Goal: Download file/media

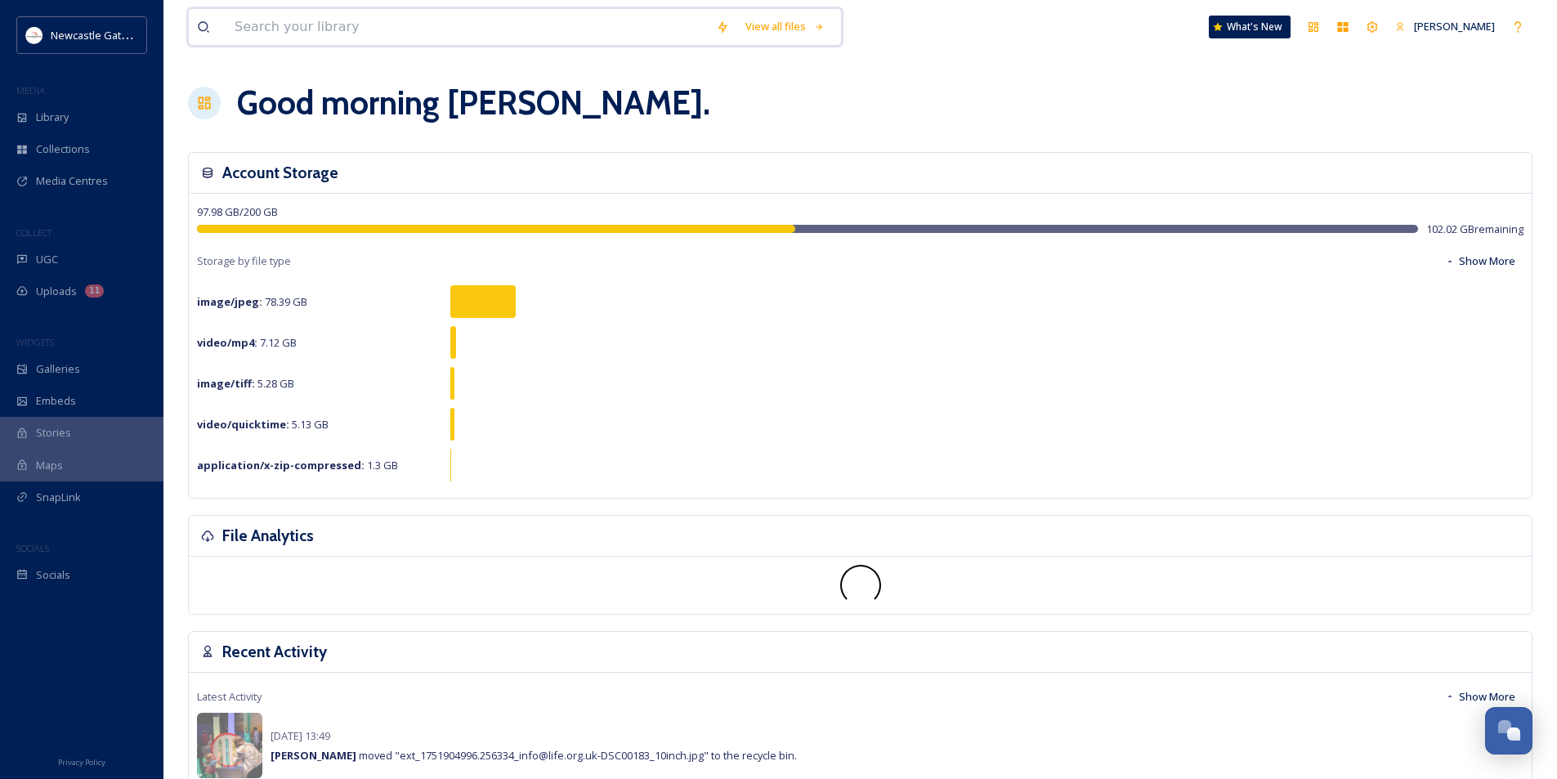
click at [366, 22] on input at bounding box center [466, 27] width 481 height 36
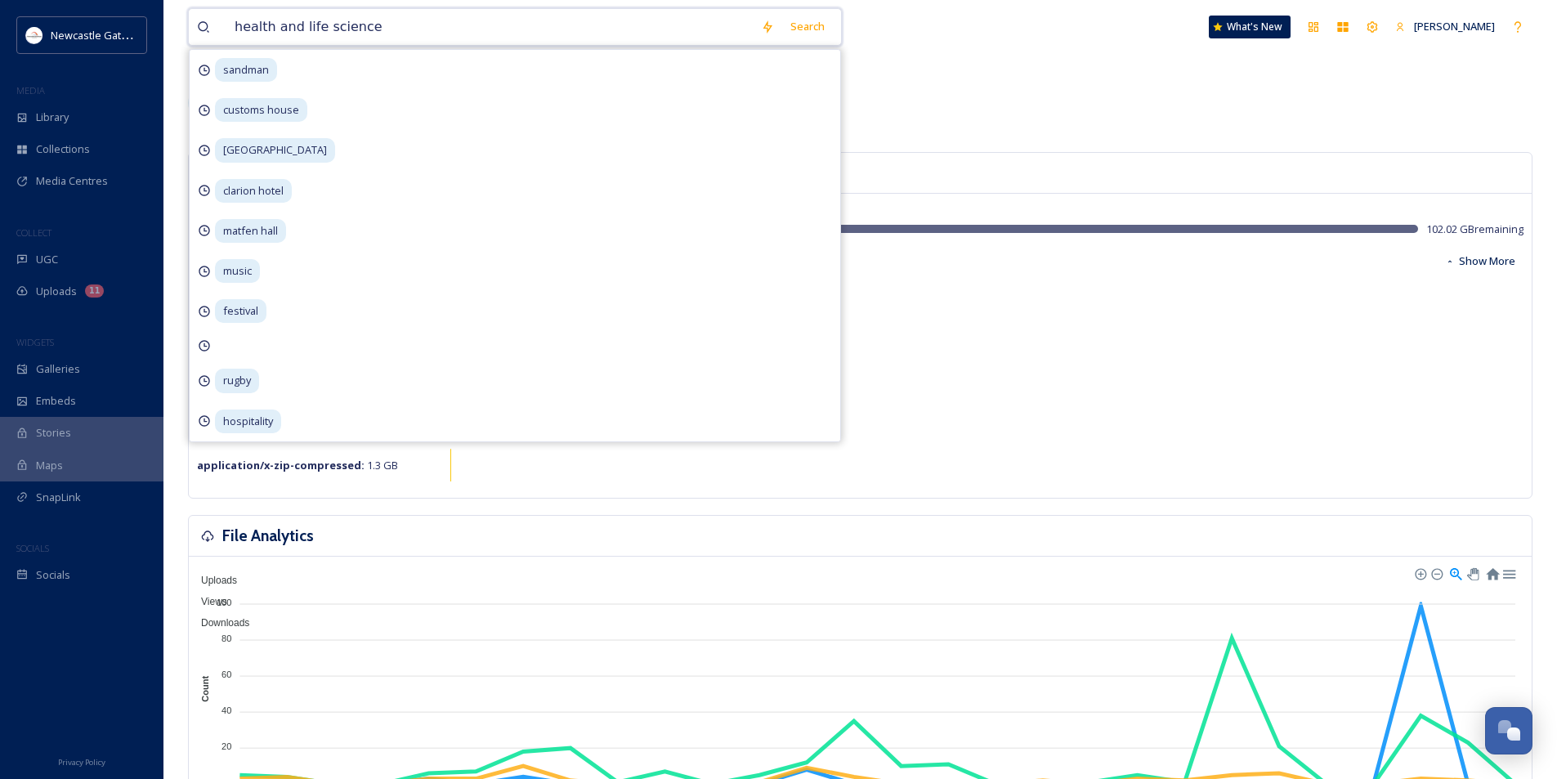
type input "health and life sciences"
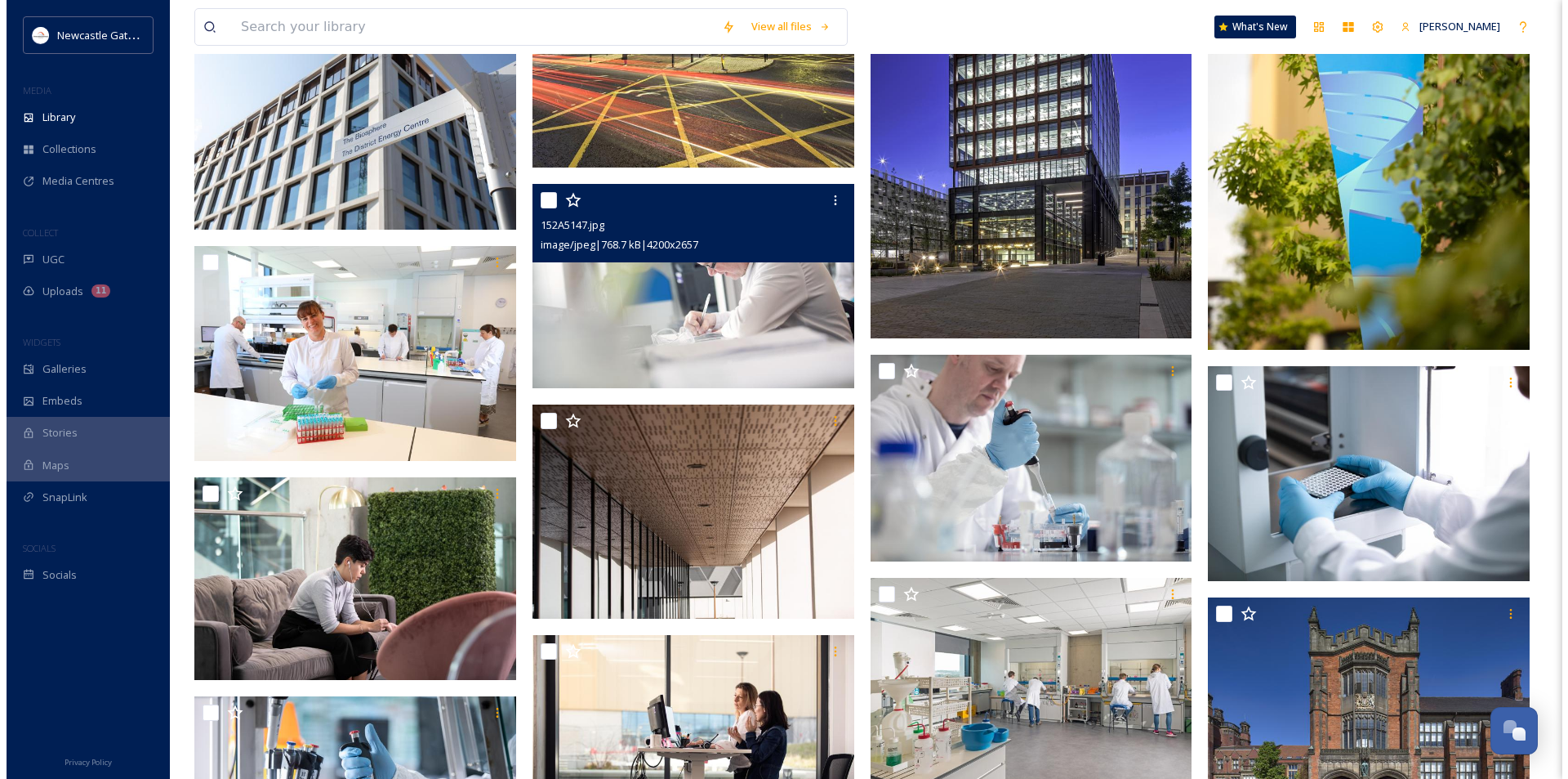
scroll to position [1226, 0]
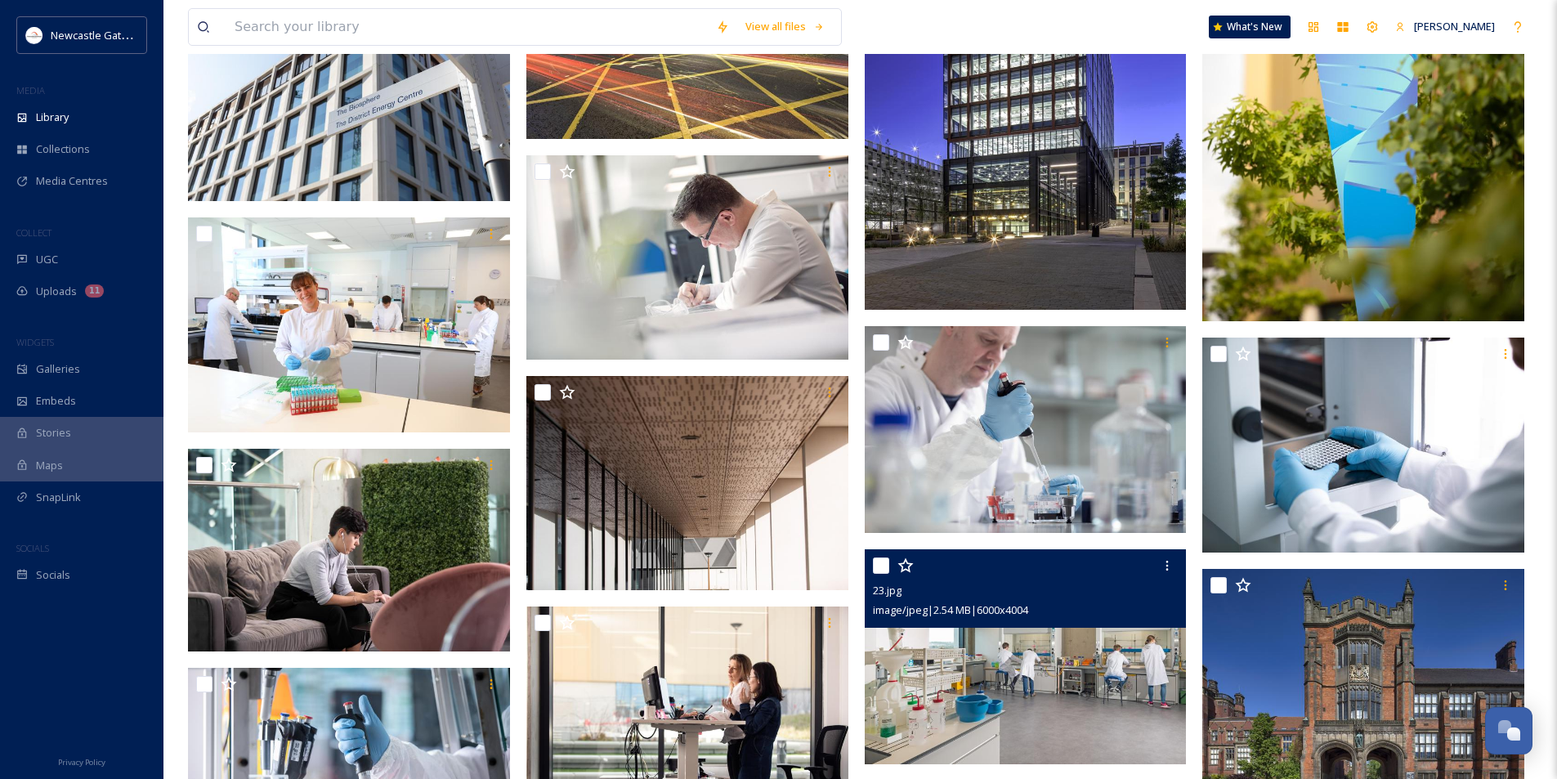
click at [1062, 688] on img at bounding box center [1026, 656] width 322 height 215
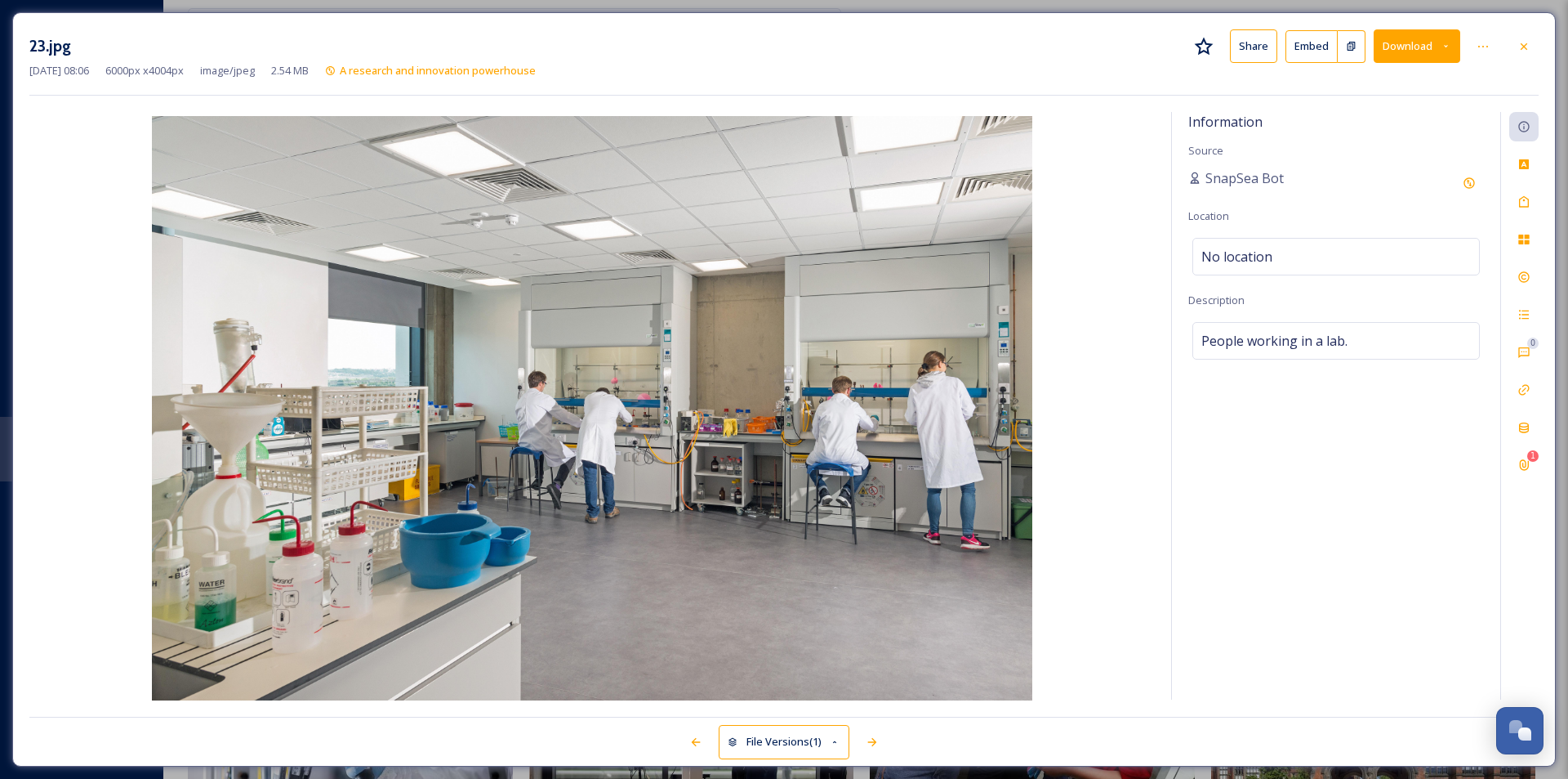
click at [1429, 58] on button "Download" at bounding box center [1417, 46] width 87 height 34
click at [1392, 117] on span "Download Large (2000 x 1335)" at bounding box center [1369, 116] width 144 height 16
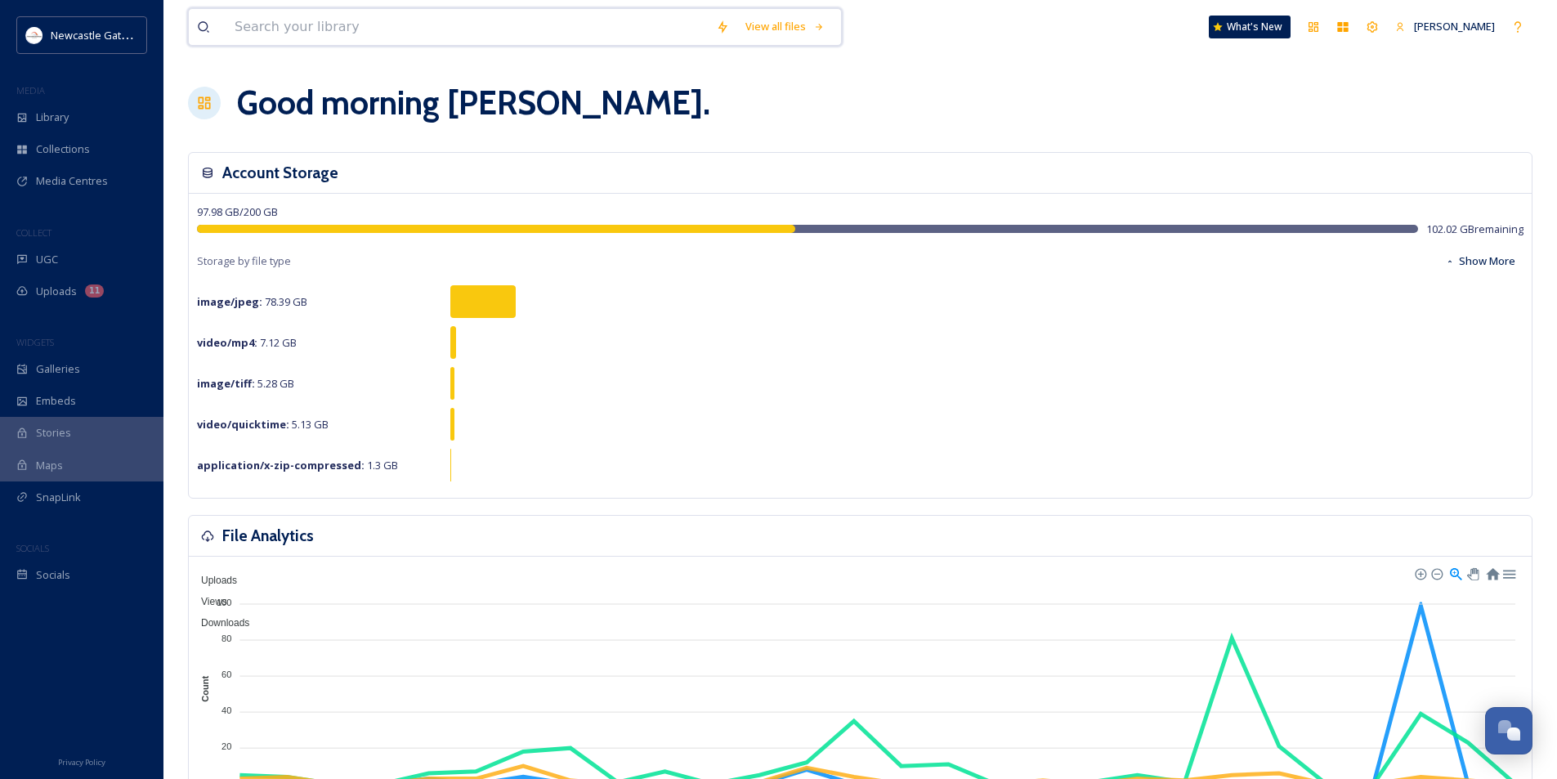
click at [282, 29] on input at bounding box center [466, 27] width 481 height 36
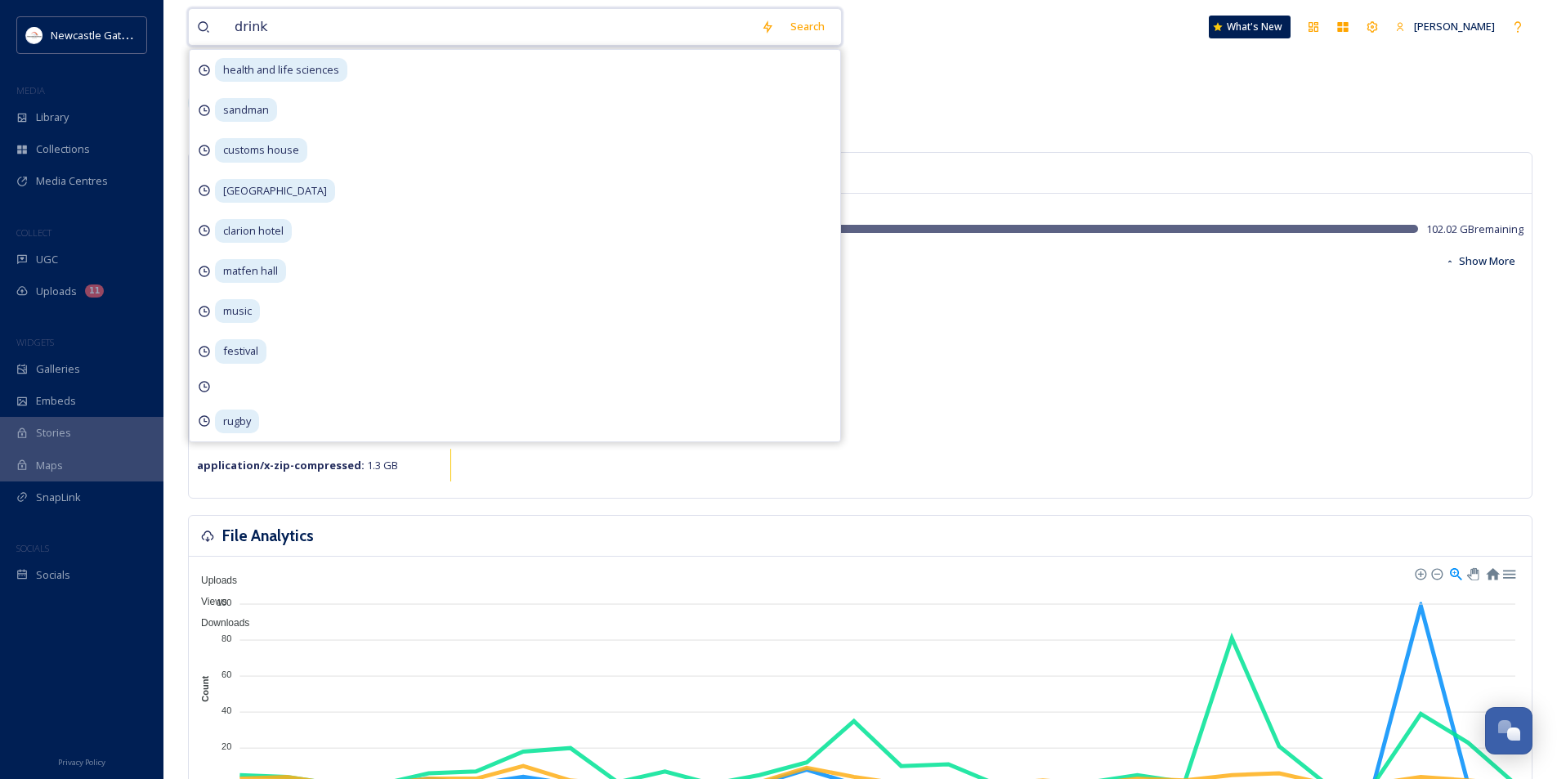
type input "drinks"
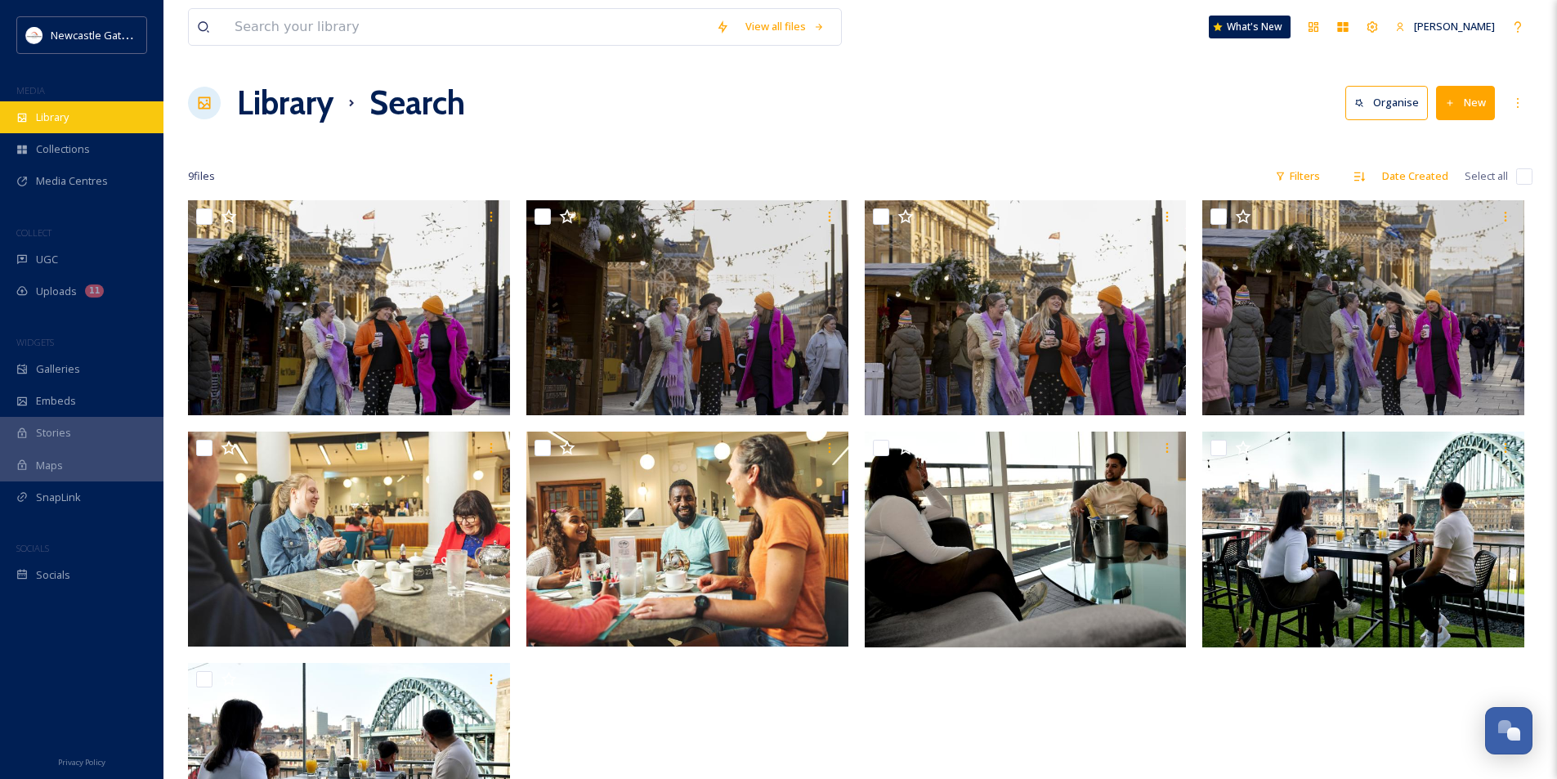
click at [100, 121] on div "Library" at bounding box center [81, 117] width 163 height 32
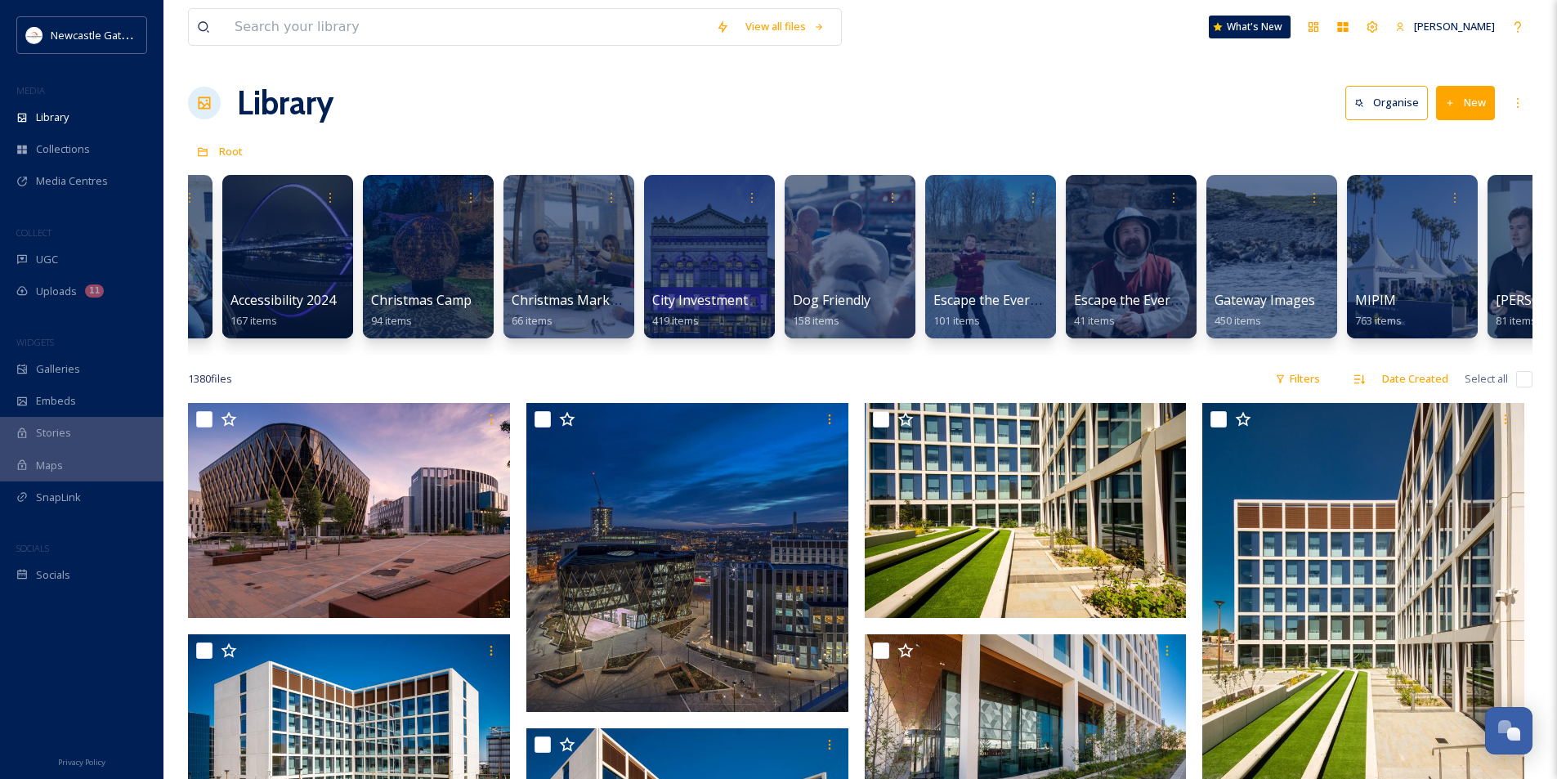
scroll to position [0, 315]
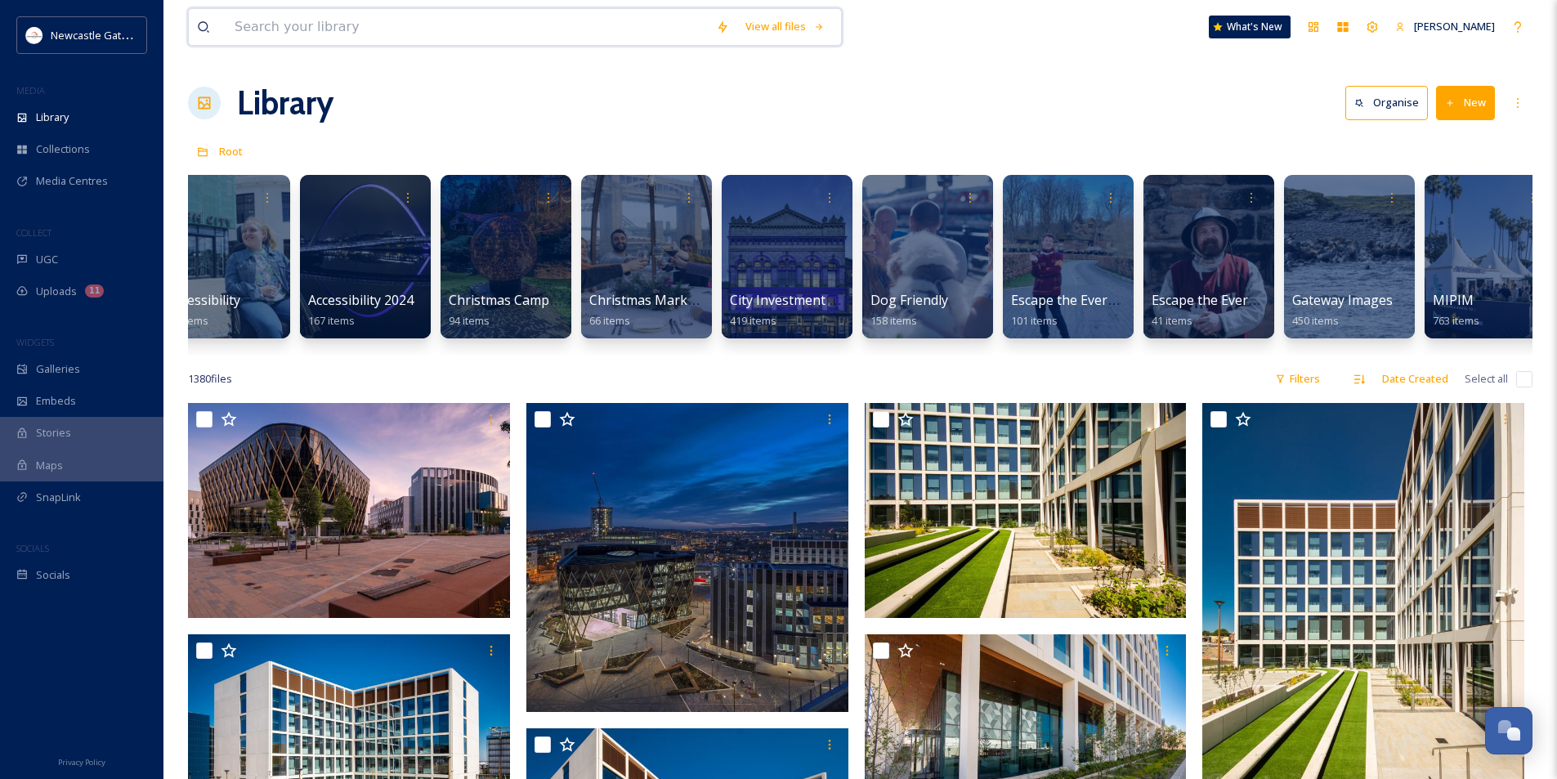
click at [425, 10] on input at bounding box center [466, 27] width 481 height 36
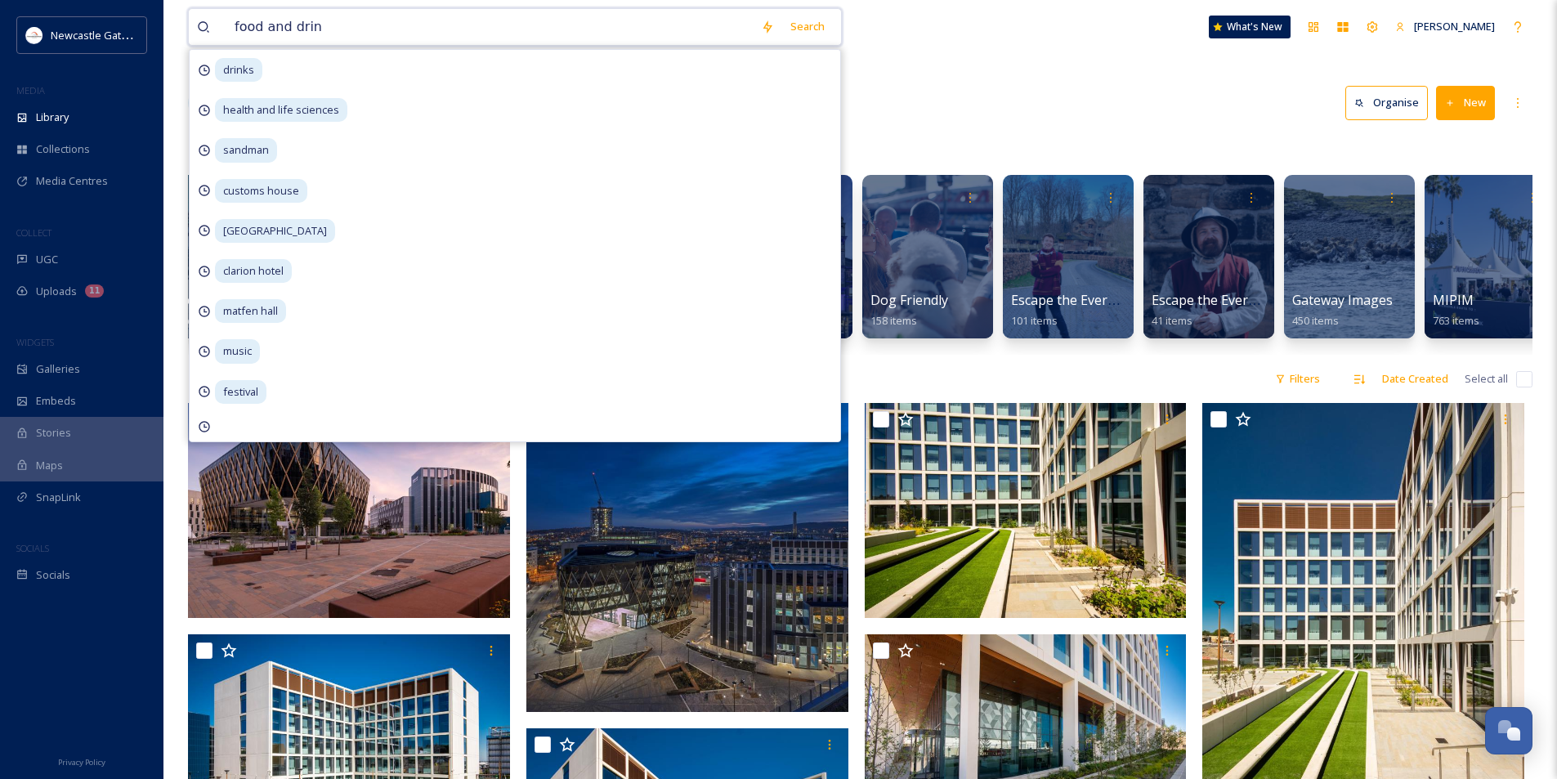
type input "food and drink"
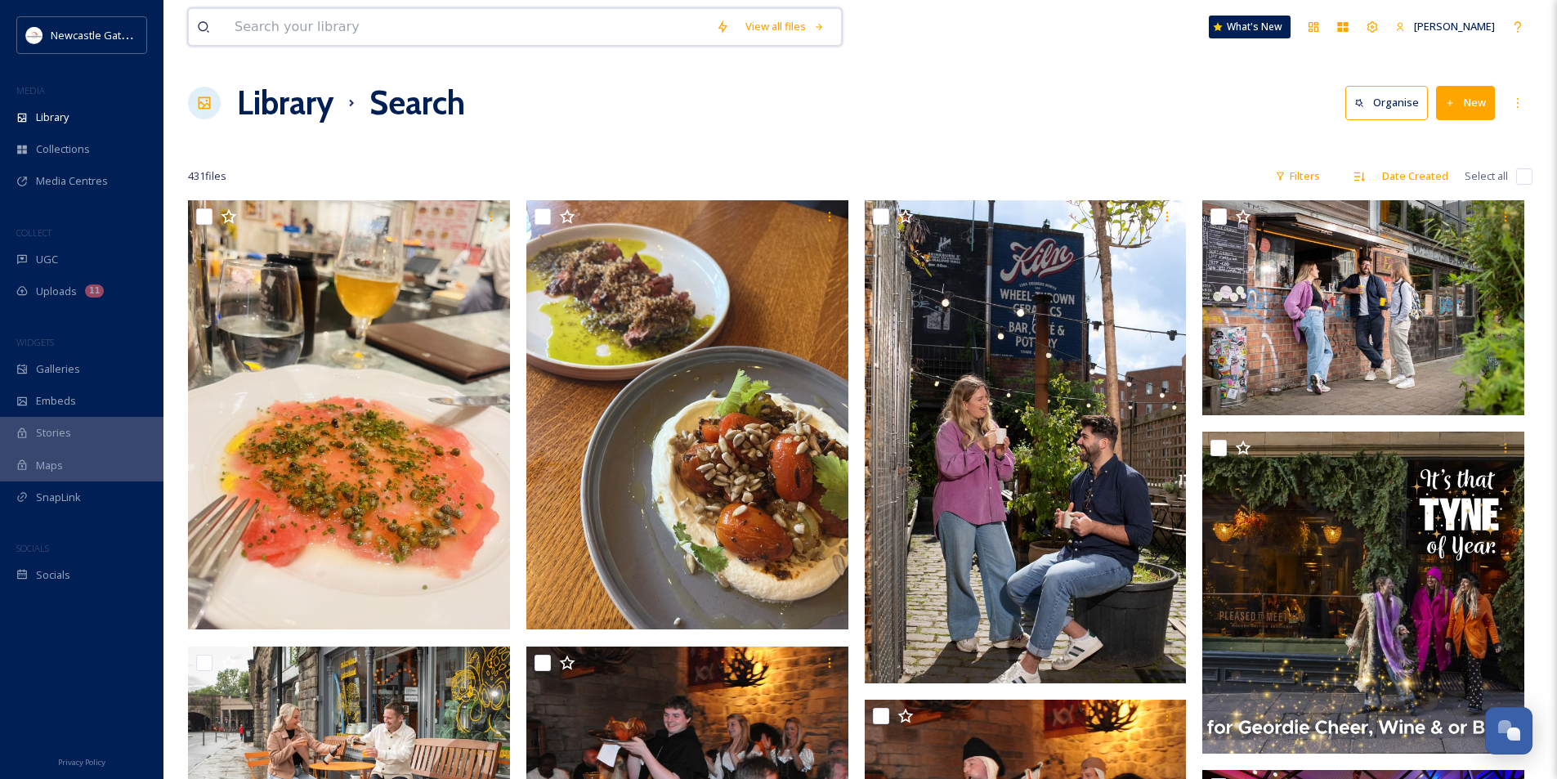
click at [365, 27] on input at bounding box center [466, 27] width 481 height 36
type input "mother mercy"
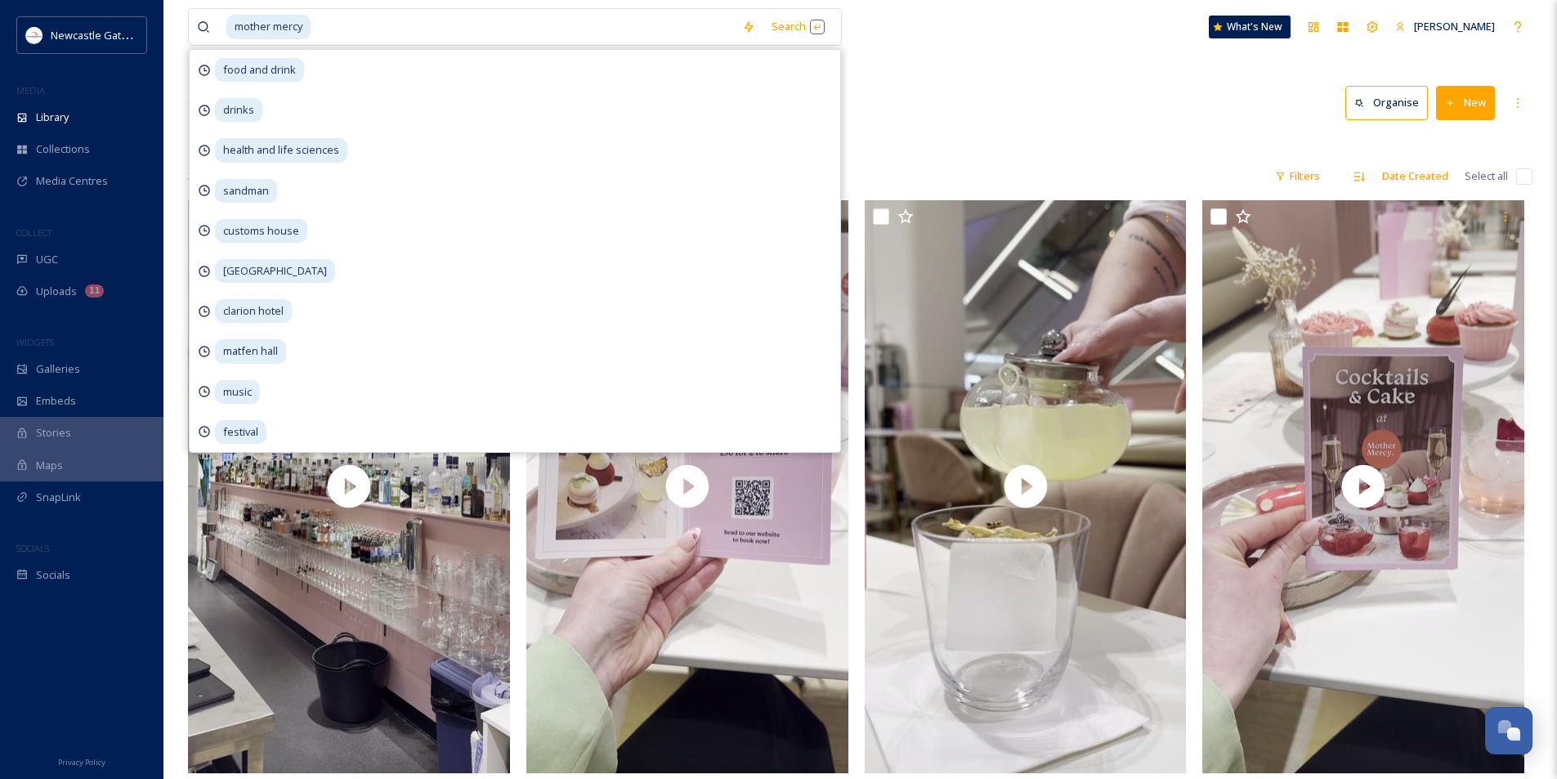
click at [976, 10] on div "mother mercy Search food and drink drinks health and life sciences sandman cust…" at bounding box center [860, 27] width 1345 height 54
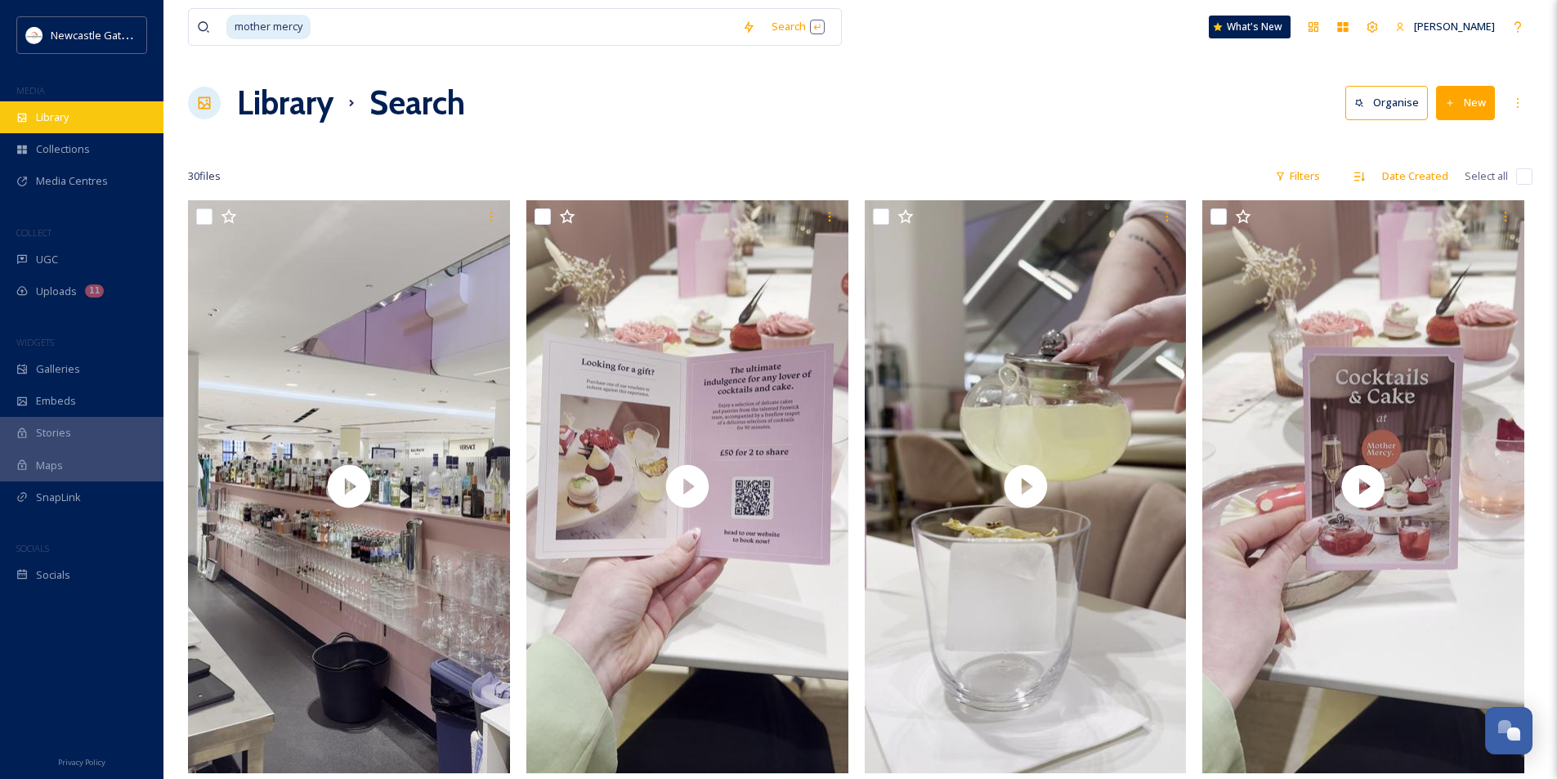
click at [28, 117] on div "Library" at bounding box center [81, 117] width 163 height 32
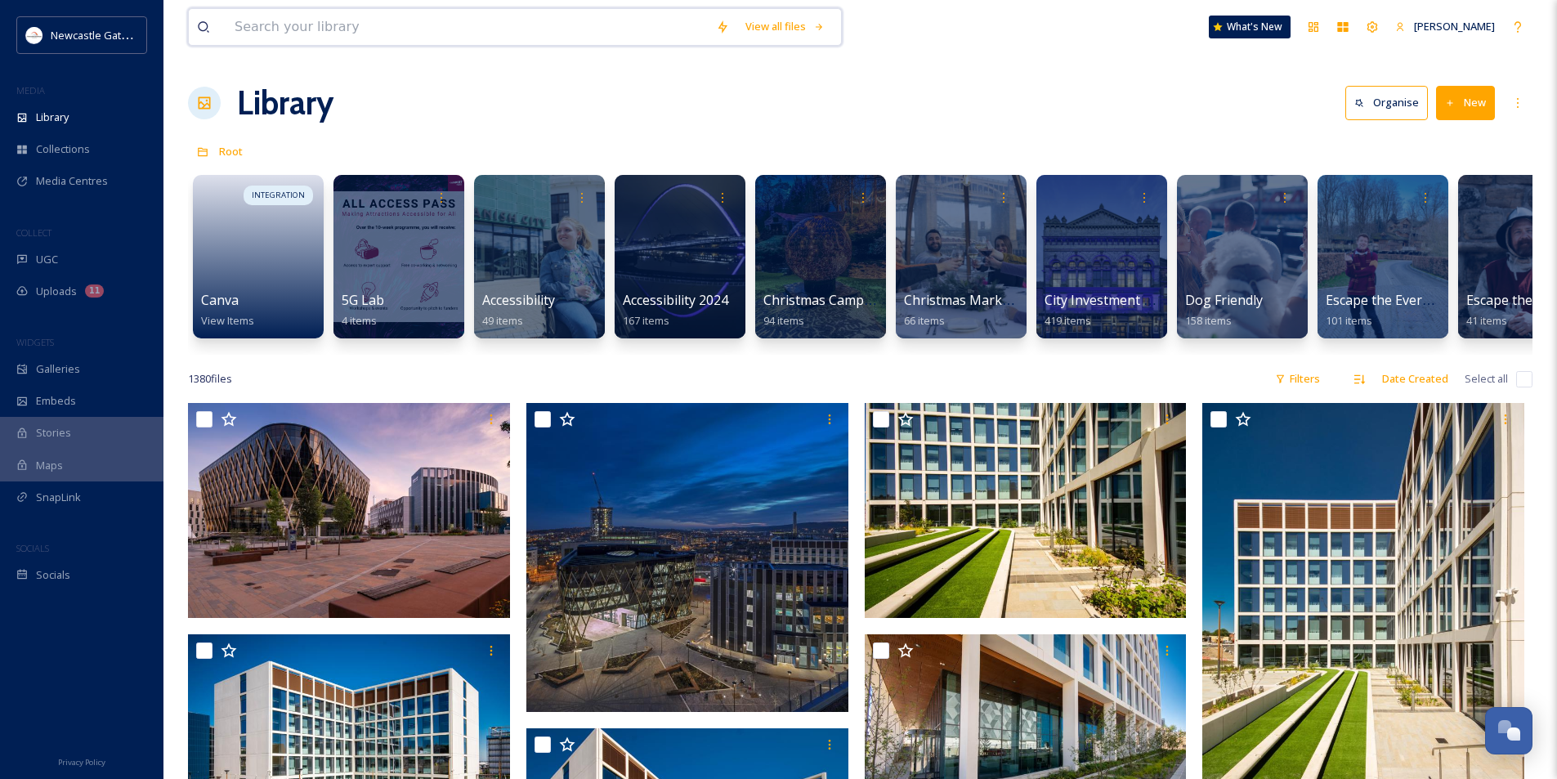
click at [364, 34] on input at bounding box center [466, 27] width 481 height 36
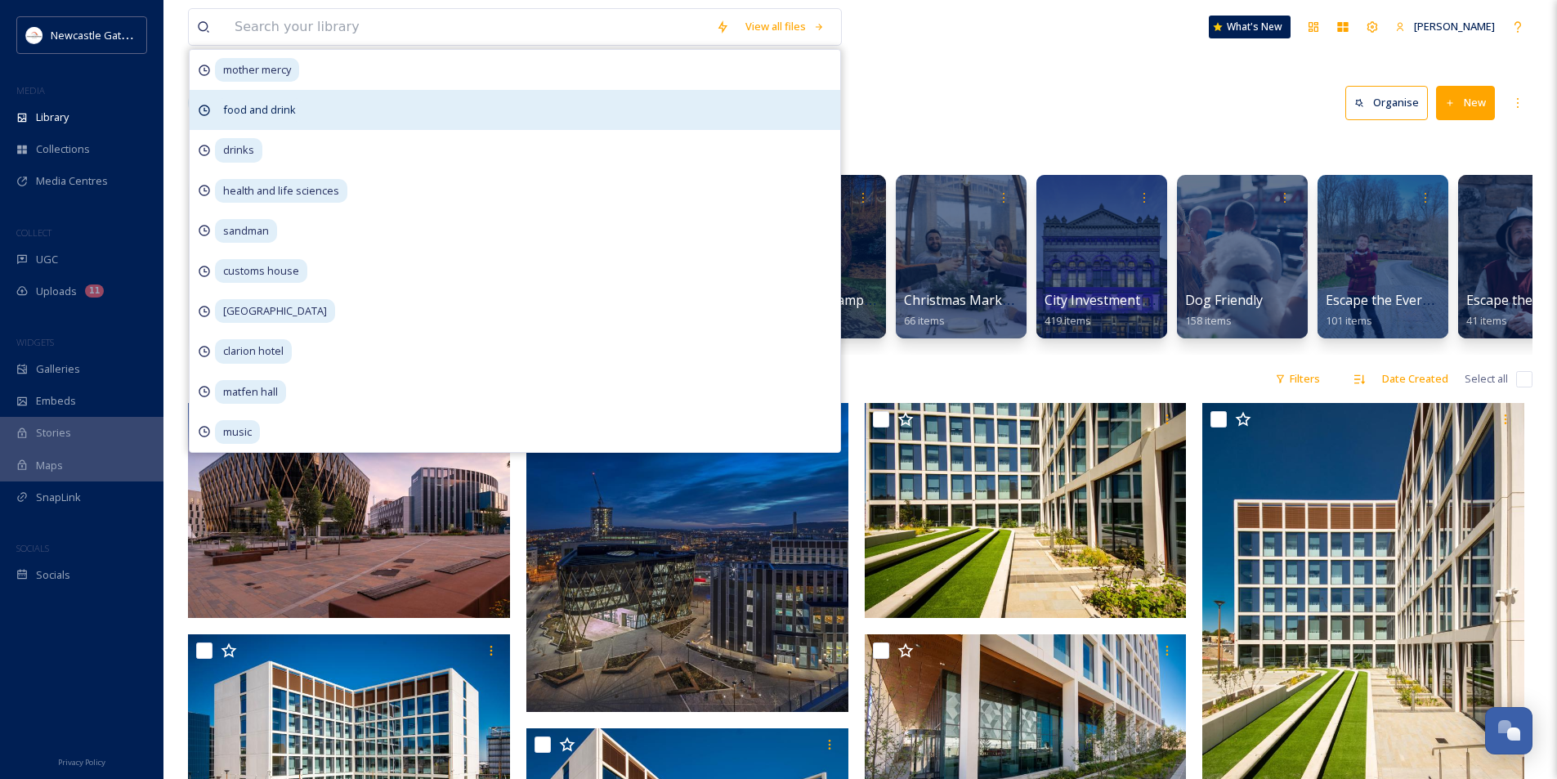
click at [285, 82] on span "food and drink" at bounding box center [257, 70] width 84 height 24
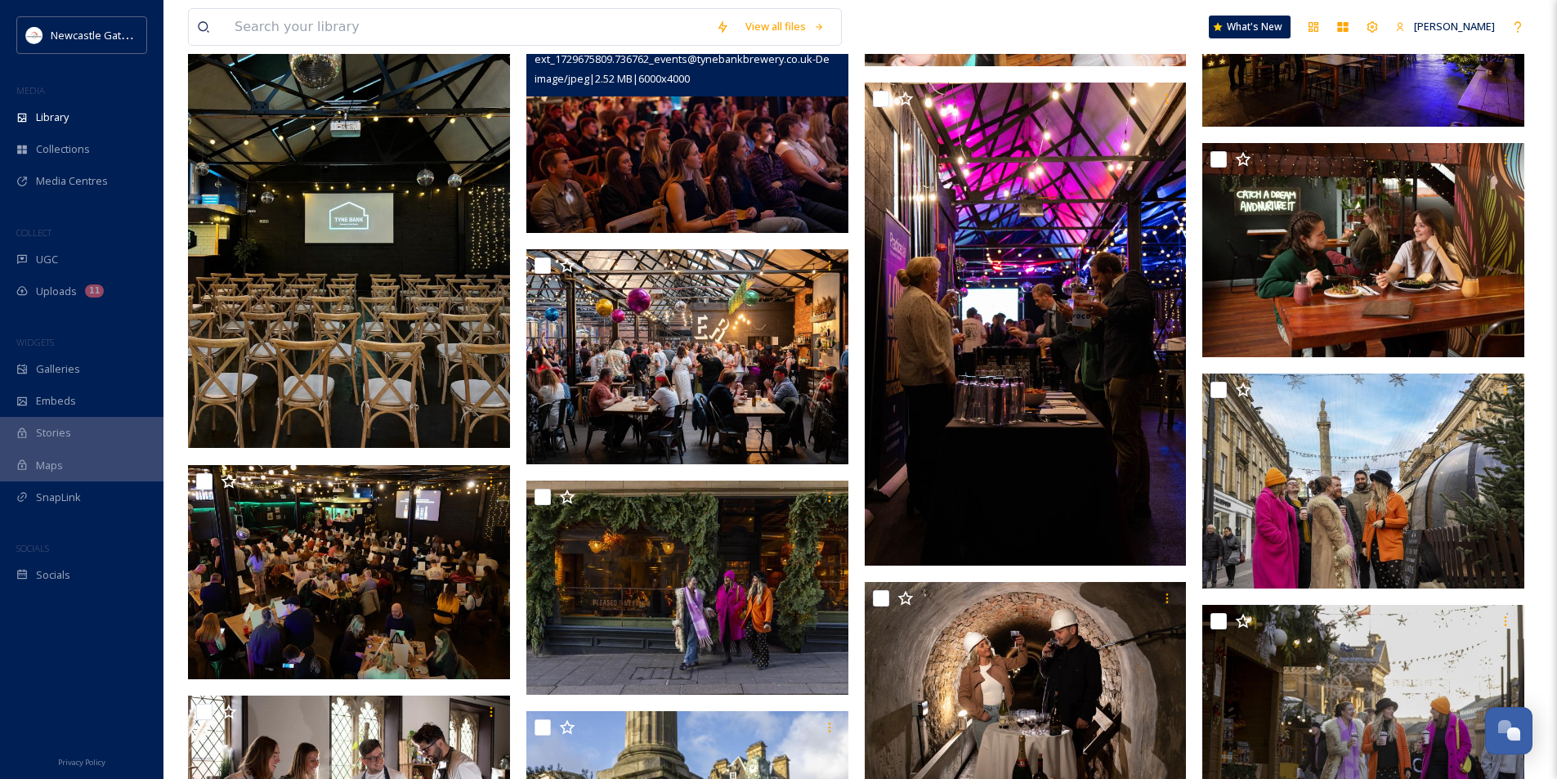
scroll to position [899, 0]
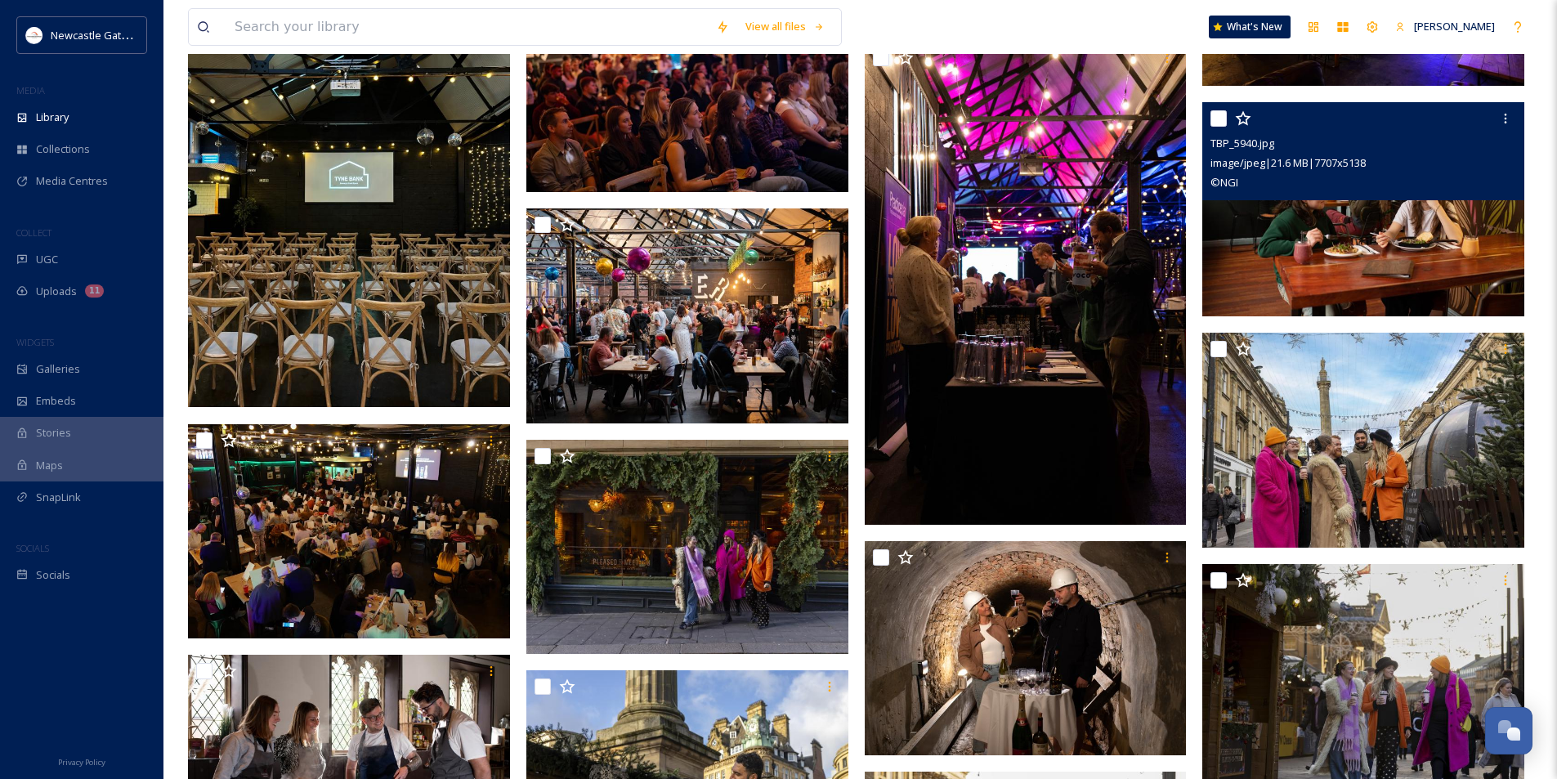
click at [1393, 226] on img at bounding box center [1363, 208] width 322 height 215
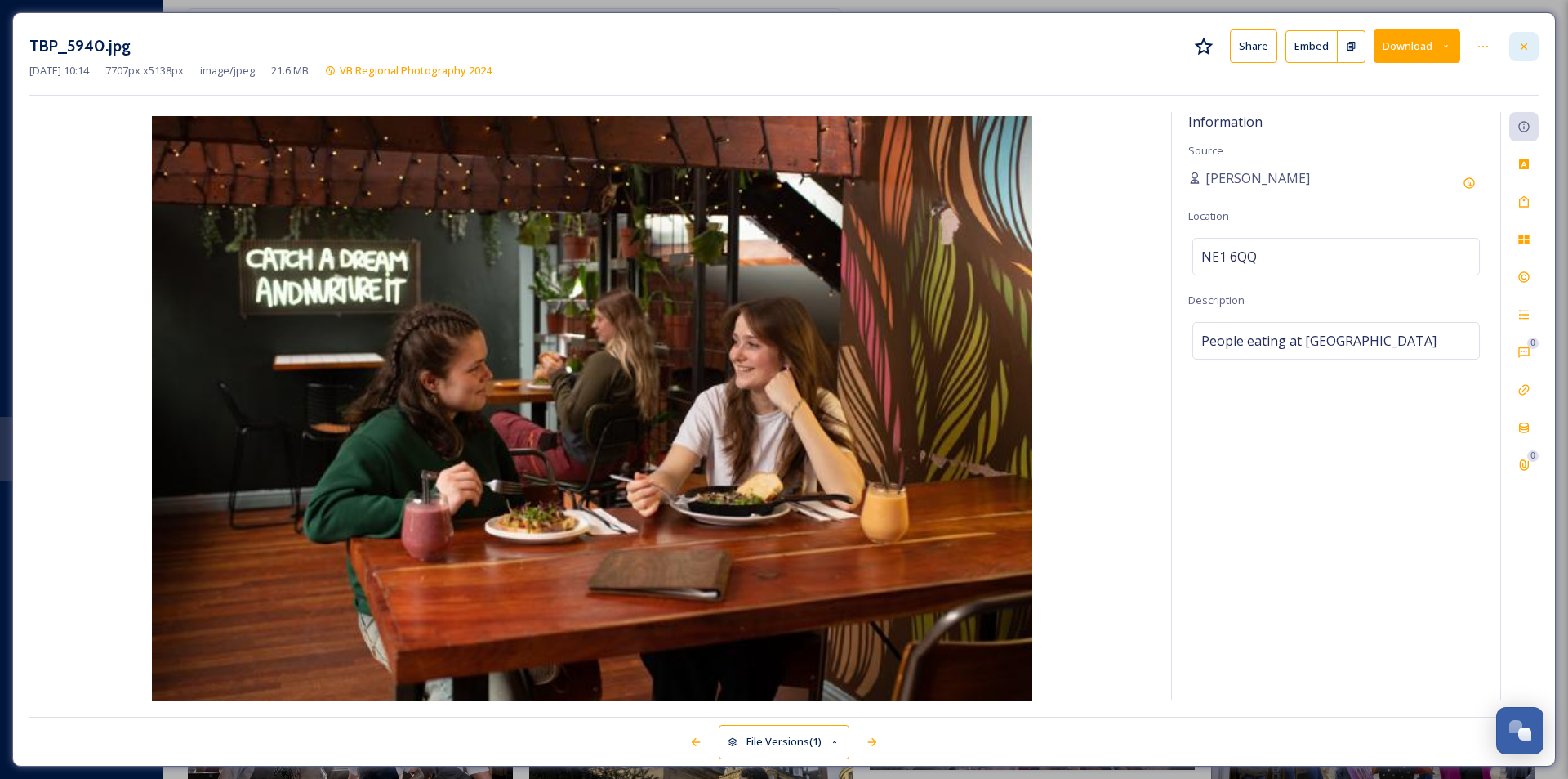
click at [1530, 48] on icon at bounding box center [1524, 46] width 13 height 13
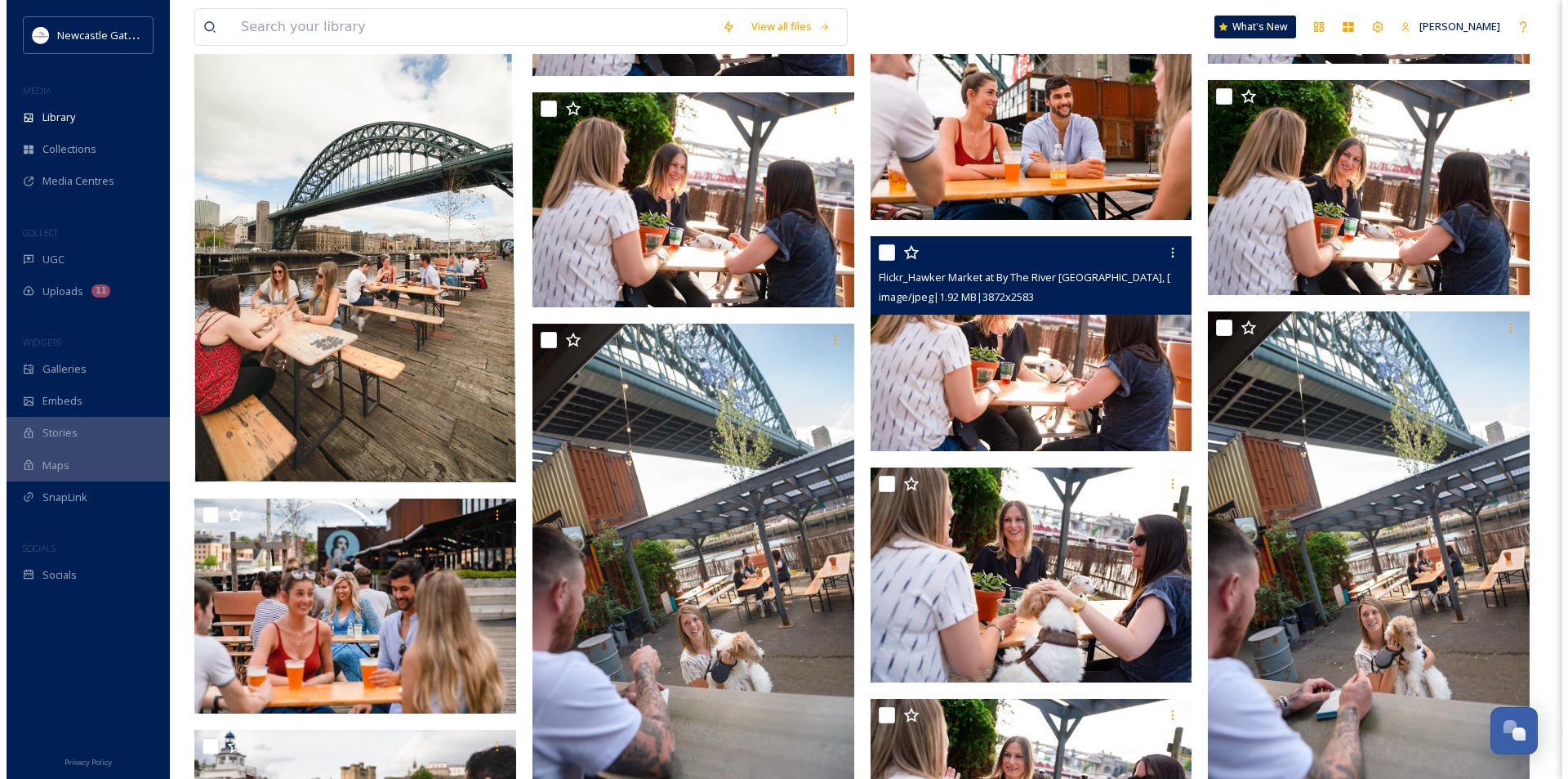
scroll to position [14386, 0]
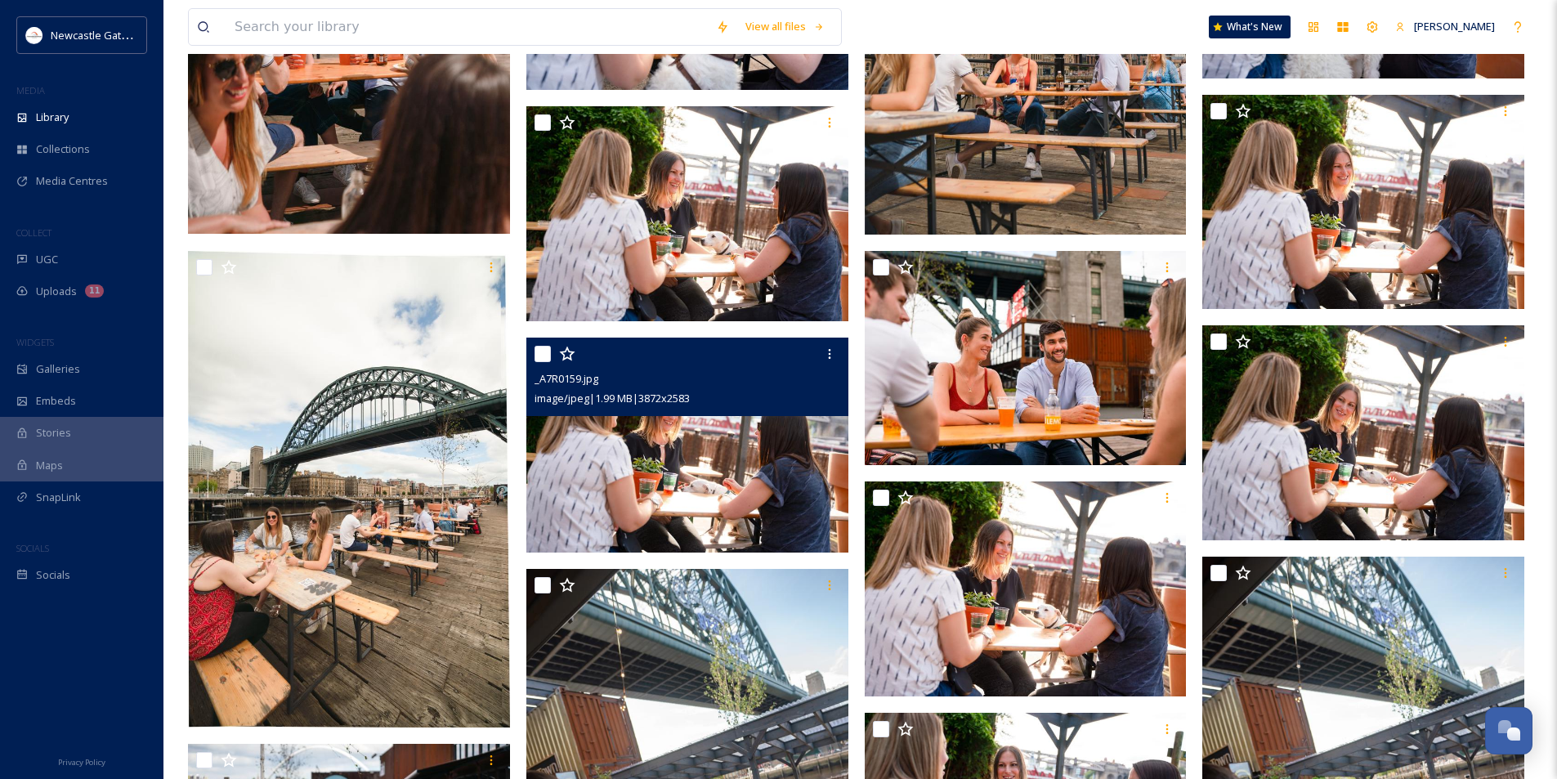
click at [732, 486] on img at bounding box center [687, 445] width 322 height 215
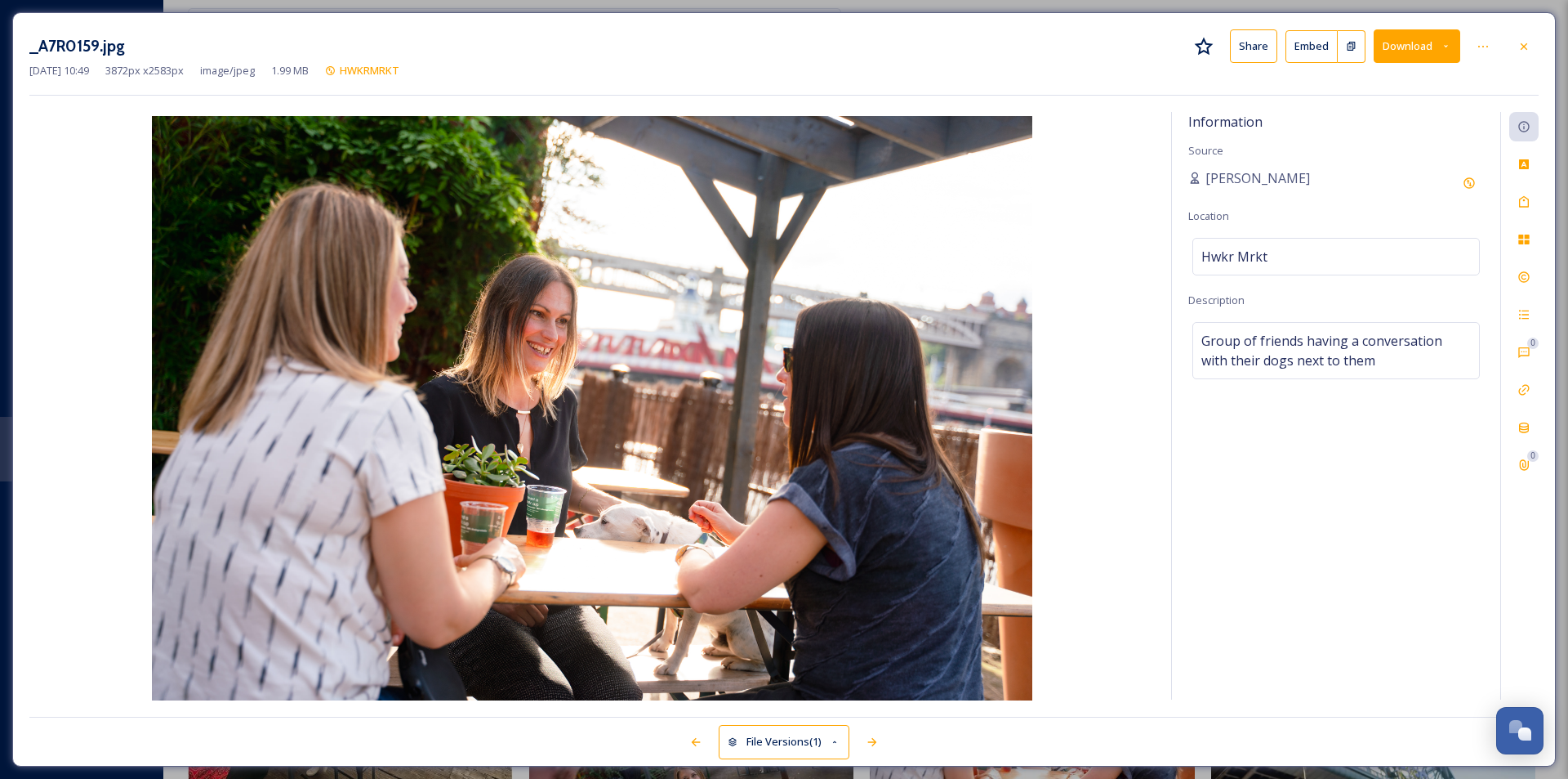
click at [1435, 55] on button "Download" at bounding box center [1417, 46] width 87 height 34
click at [1346, 114] on span "Download Large (2000 x 1334)" at bounding box center [1369, 116] width 144 height 16
